Goal: Transaction & Acquisition: Purchase product/service

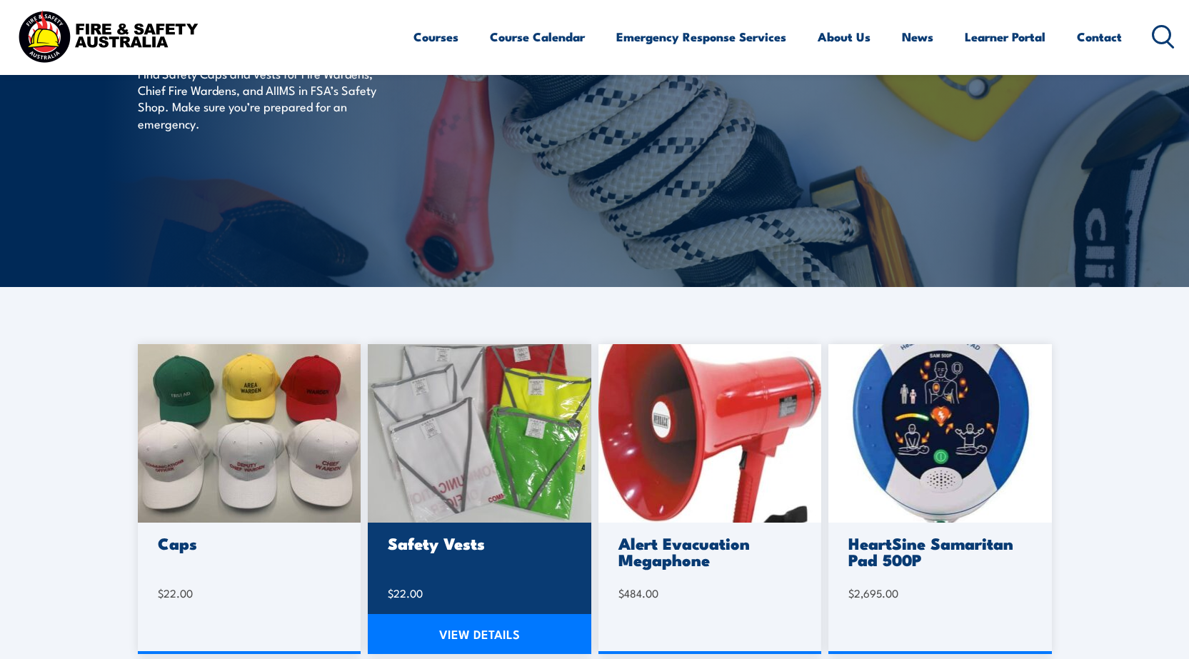
scroll to position [214, 0]
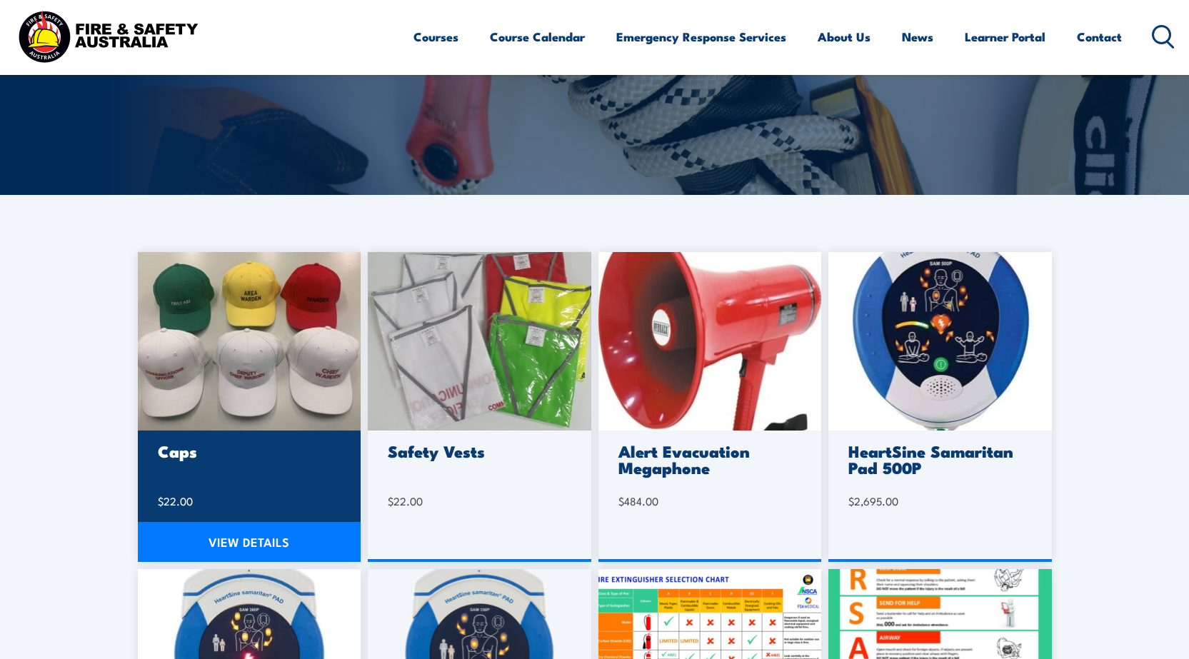
click at [234, 473] on div "Caps $ 22.00" at bounding box center [250, 496] width 224 height 131
click at [260, 545] on link "VIEW DETAILS" at bounding box center [250, 542] width 224 height 40
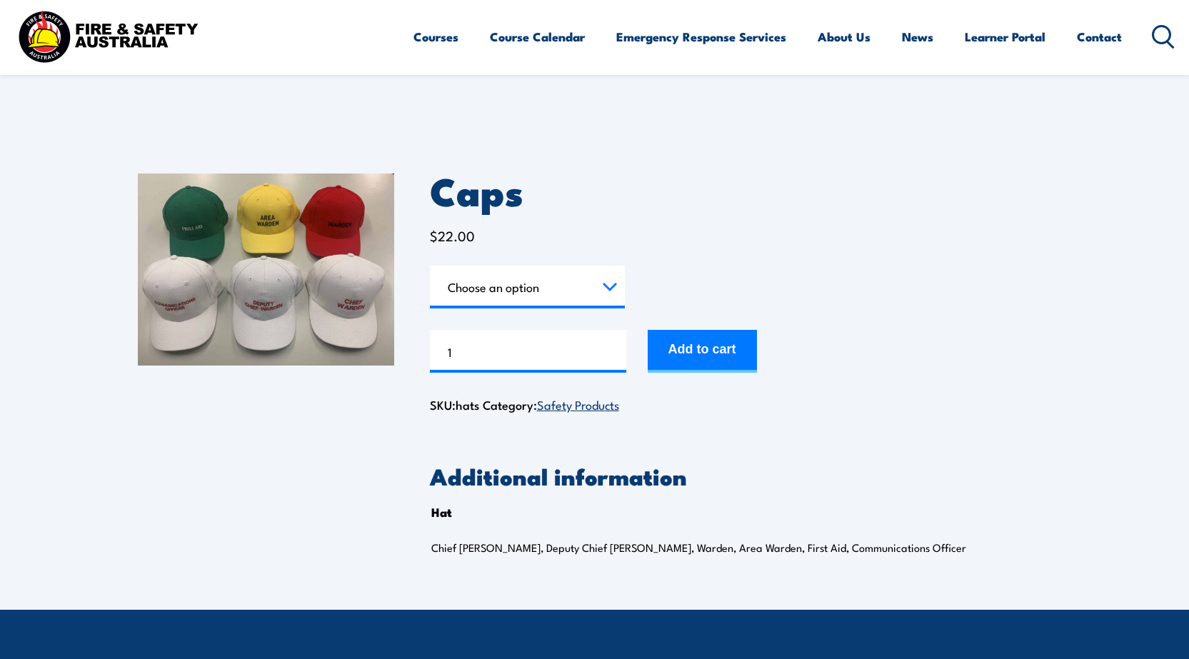
click at [616, 287] on select "Choose an option Chief Warden Deputy Chief Warden Warden Area Warden First Aid …" at bounding box center [527, 287] width 195 height 43
click at [273, 288] on img at bounding box center [266, 270] width 256 height 192
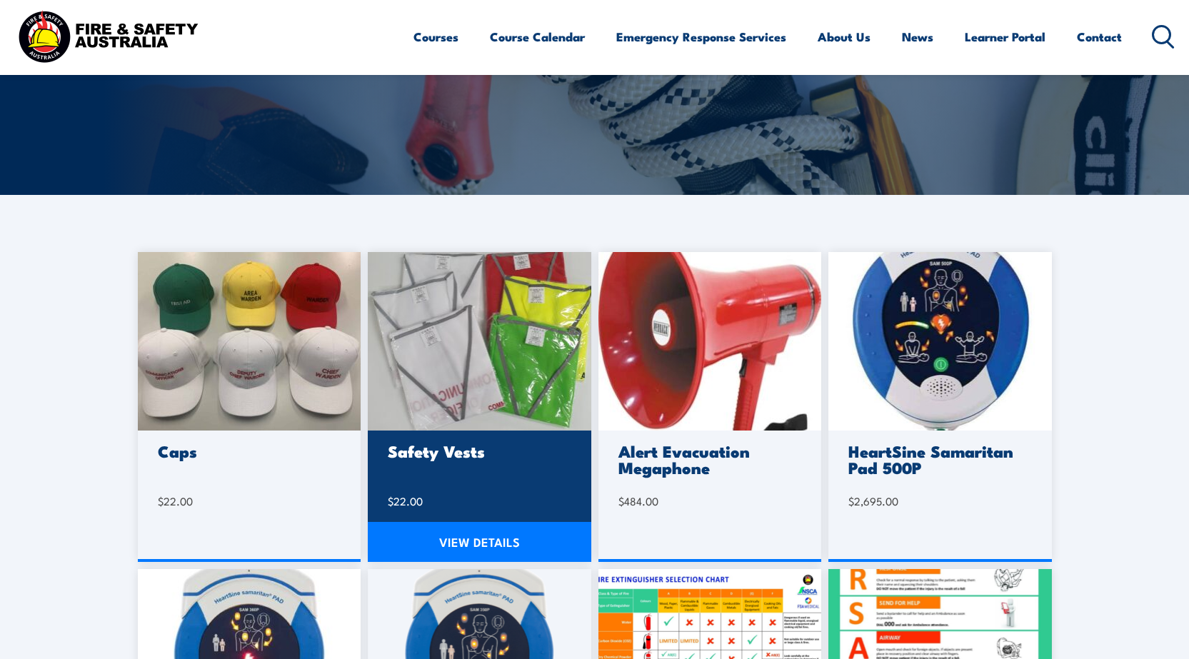
click at [476, 543] on link "VIEW DETAILS" at bounding box center [480, 542] width 224 height 40
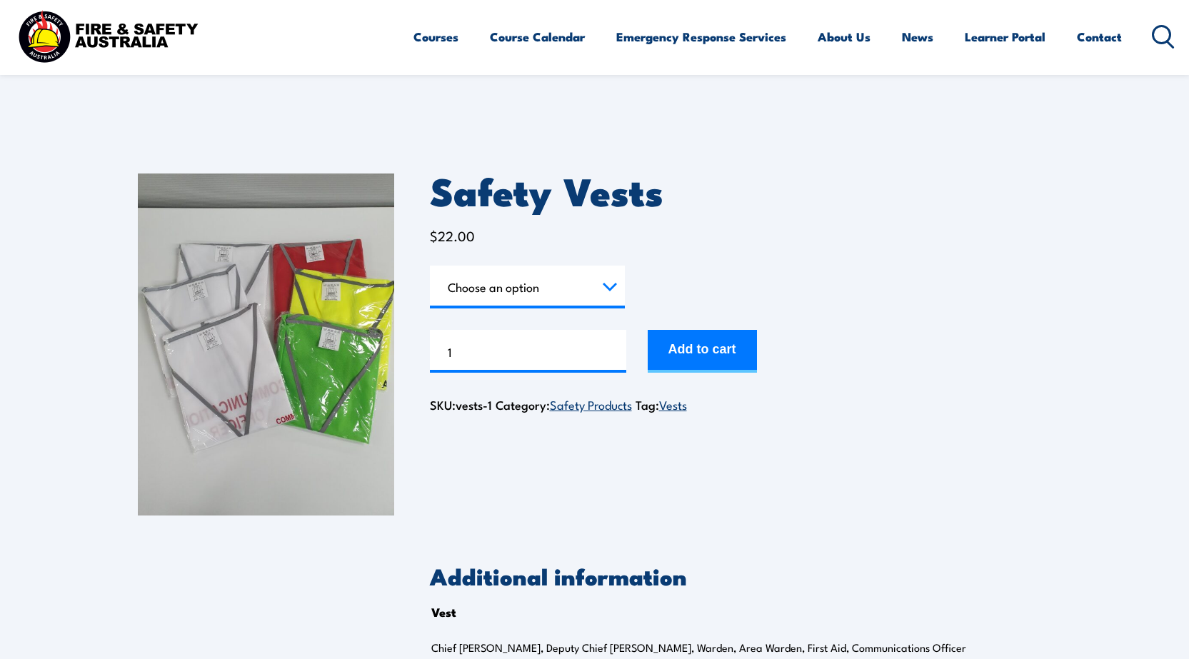
click at [296, 386] on img at bounding box center [266, 345] width 256 height 342
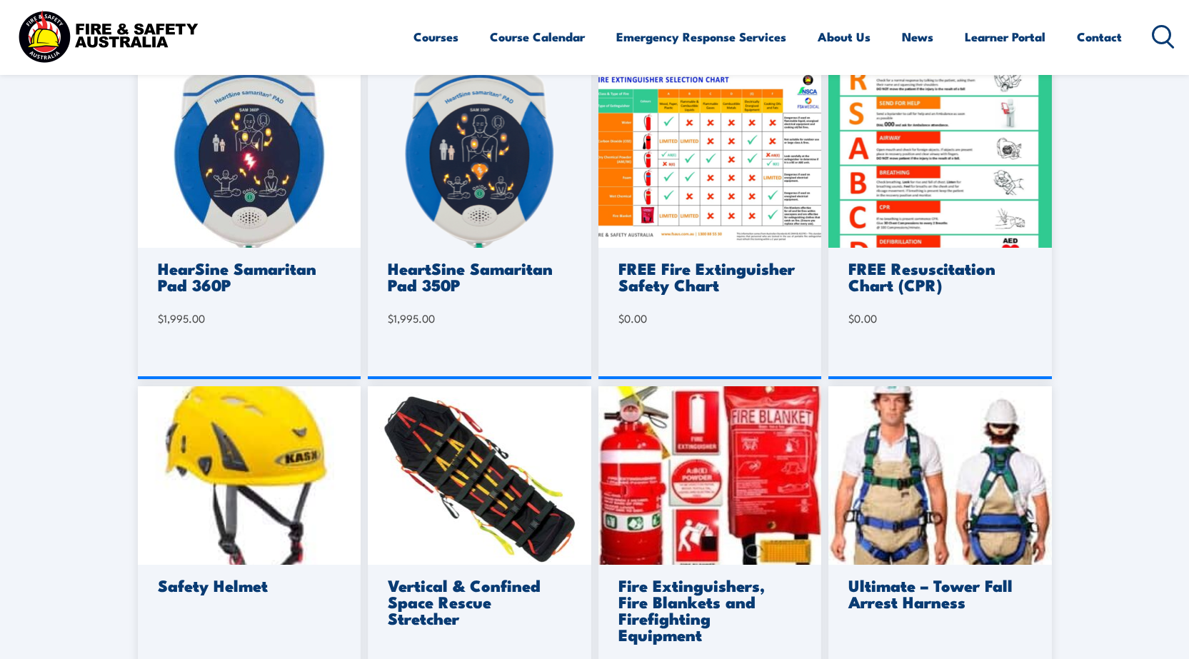
scroll to position [928, 0]
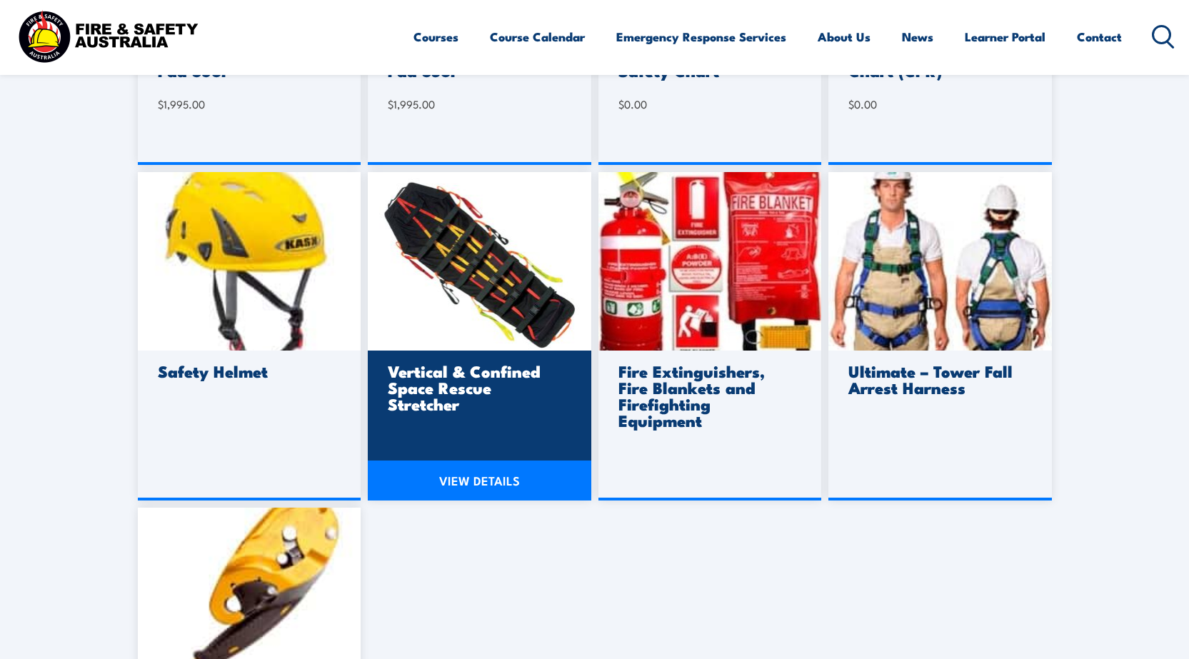
click at [450, 393] on h3 "Vertical & Confined Space Rescue Stretcher" at bounding box center [477, 387] width 179 height 49
click at [483, 483] on link "VIEW DETAILS" at bounding box center [480, 481] width 224 height 40
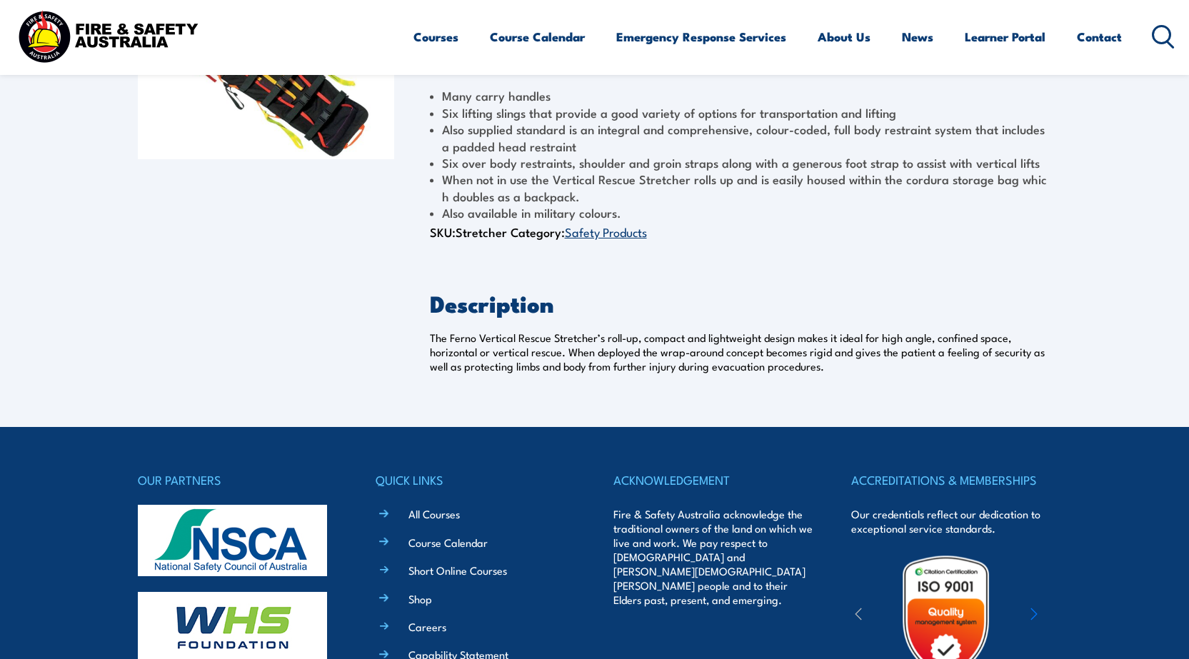
scroll to position [214, 0]
